Goal: Task Accomplishment & Management: Manage account settings

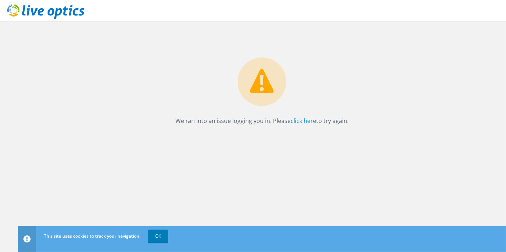
click at [282, 116] on p "We ran into an issue logging you in. Please click here to try again." at bounding box center [261, 121] width 473 height 10
click at [288, 119] on p "We ran into an issue logging you in. Please click here to try again." at bounding box center [261, 121] width 473 height 10
click at [301, 119] on link "click here" at bounding box center [304, 121] width 26 height 8
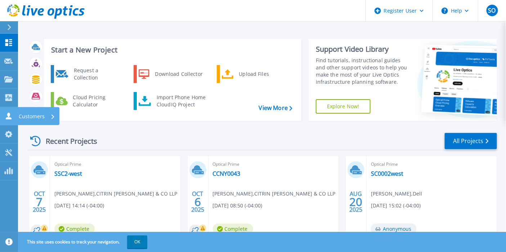
click at [28, 113] on p "Customers" at bounding box center [32, 116] width 26 height 19
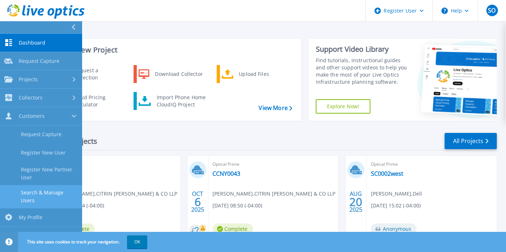
click at [33, 200] on link "Search & Manage Users" at bounding box center [41, 196] width 82 height 23
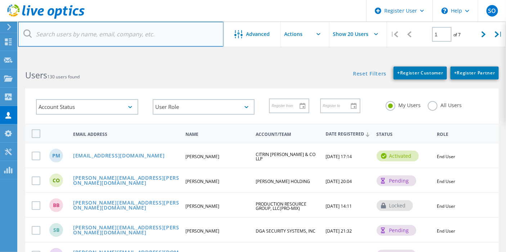
click at [149, 39] on input "text" at bounding box center [121, 34] width 206 height 25
paste input "Stan Ouchakov <souchakov@trlm.com>"
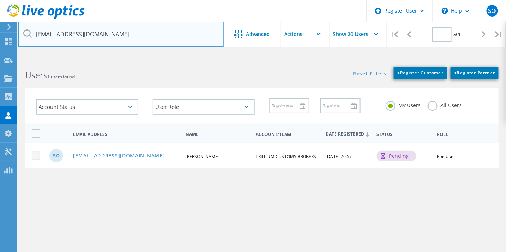
type input "souchakov@trlm.com"
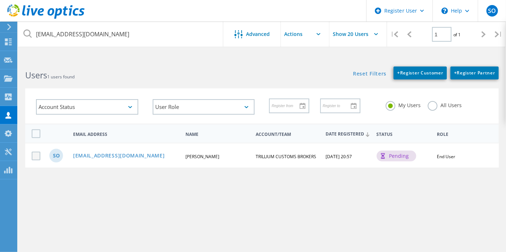
click at [37, 154] on label at bounding box center [38, 156] width 12 height 9
click at [0, 0] on input "checkbox" at bounding box center [0, 0] width 0 height 0
click at [90, 153] on link "souchakov@trlm.com" at bounding box center [119, 156] width 92 height 6
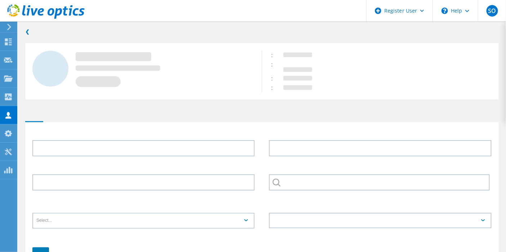
type input "Stan"
type input "Ouchakov"
type input "TRILLIUM CUSTOMS BROKERS"
type input "English"
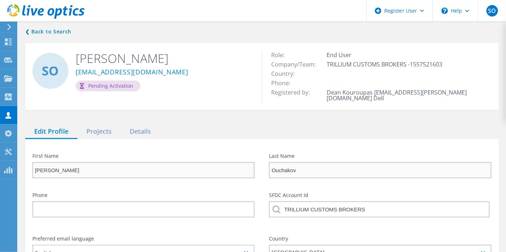
scroll to position [67, 0]
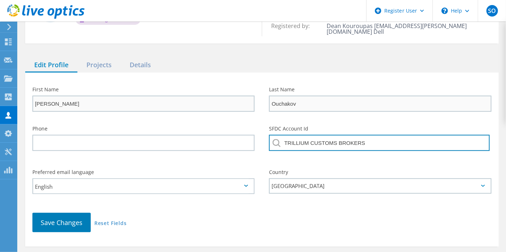
drag, startPoint x: 400, startPoint y: 139, endPoint x: 272, endPoint y: 137, distance: 128.2
click at [272, 137] on input "TRILLIUM CUSTOMS BROKERS" at bounding box center [379, 143] width 220 height 16
paste input "rillium Labs LLC"
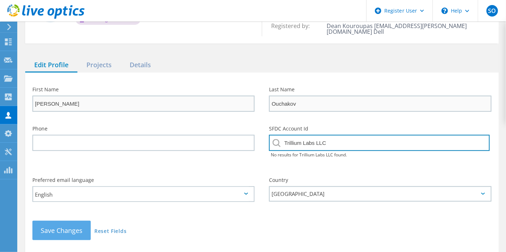
type input "Trillium Labs LLC"
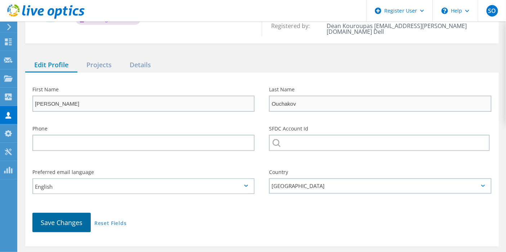
click at [68, 228] on div "Save Changes Reset Fields" at bounding box center [261, 223] width 473 height 34
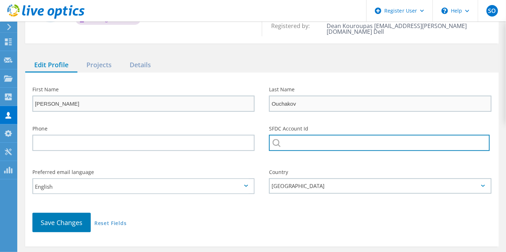
click at [375, 135] on input "text" at bounding box center [379, 143] width 220 height 16
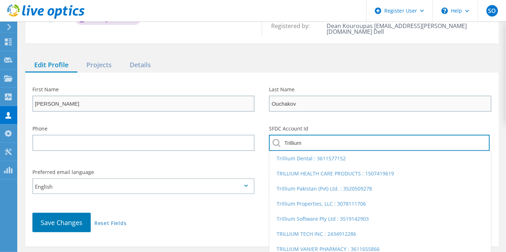
type input "Trillium"
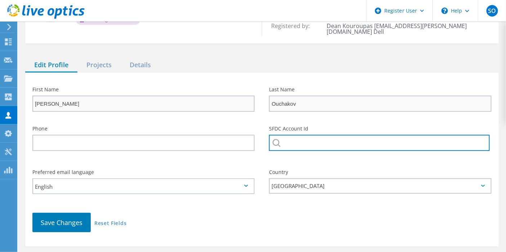
click at [341, 140] on input "text" at bounding box center [379, 143] width 220 height 16
paste input "3597163896"
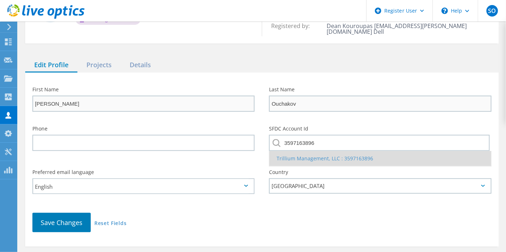
click at [308, 151] on li "Trillium Management, LLC : 3597163896" at bounding box center [379, 158] width 221 height 15
type input "Trillium Management, LLC : 3597163896"
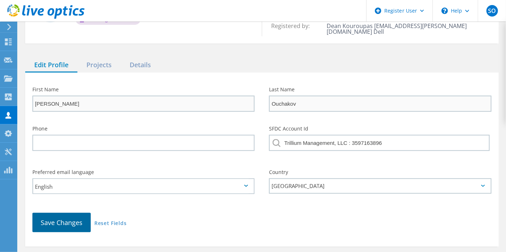
click at [58, 219] on span "Save Changes" at bounding box center [62, 223] width 42 height 9
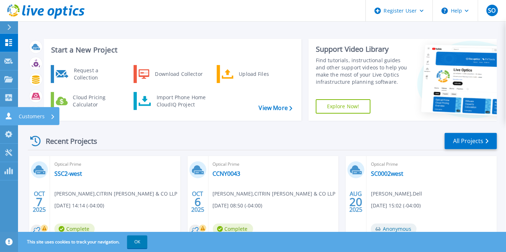
click at [39, 114] on p "Customers" at bounding box center [32, 116] width 26 height 19
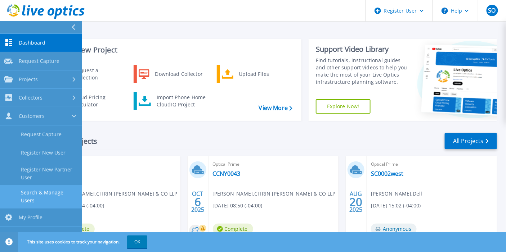
click at [23, 199] on link "Search & Manage Users" at bounding box center [41, 196] width 82 height 23
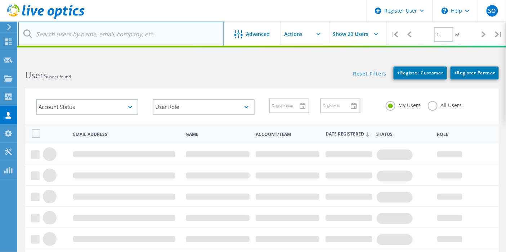
click at [100, 33] on input "text" at bounding box center [121, 34] width 206 height 25
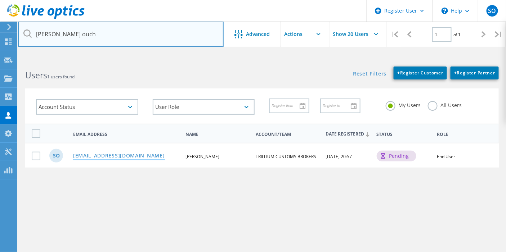
type input "stan ouch"
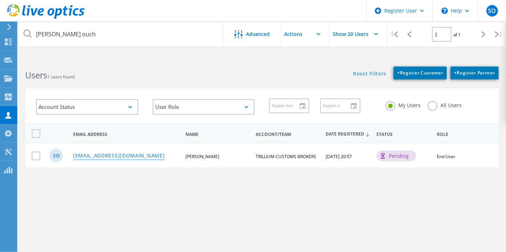
click at [86, 154] on link "souchakov@trlm.com" at bounding box center [119, 156] width 92 height 6
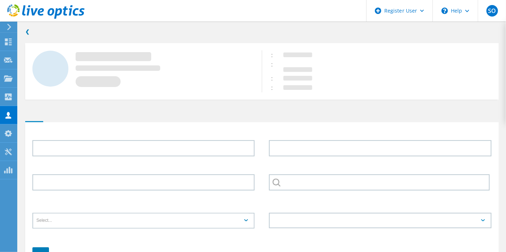
type input "Stan"
type input "Ouchakov"
type input "TRILLIUM CUSTOMS BROKERS"
type input "English"
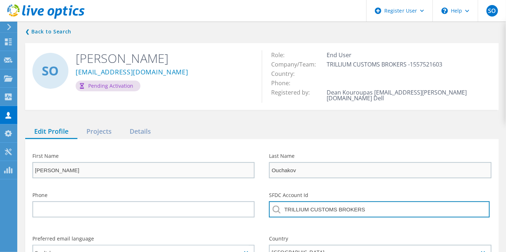
drag, startPoint x: 363, startPoint y: 201, endPoint x: 271, endPoint y: 200, distance: 92.2
click at [271, 202] on input "TRILLIUM CUSTOMS BROKERS" at bounding box center [379, 210] width 220 height 16
paste input "3597163896"
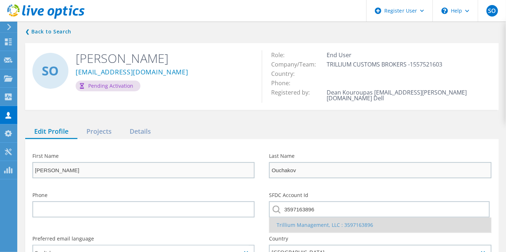
click at [319, 218] on li "Trillium Management, LLC : 3597163896" at bounding box center [379, 225] width 221 height 15
type input "Trillium Management, LLC : 3597163896"
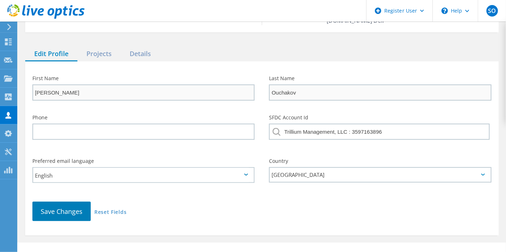
scroll to position [84, 0]
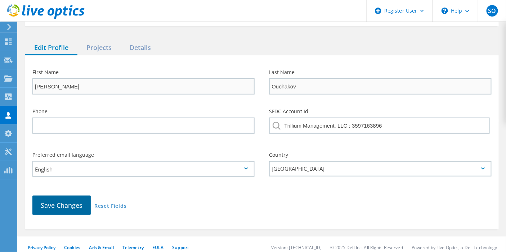
click at [74, 202] on span "Save Changes" at bounding box center [62, 205] width 42 height 9
